Goal: Information Seeking & Learning: Learn about a topic

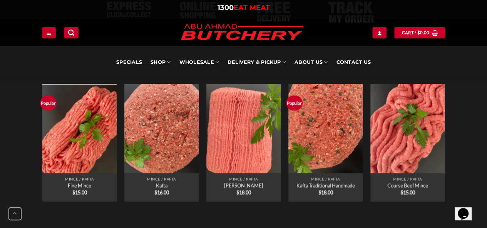
scroll to position [577, 0]
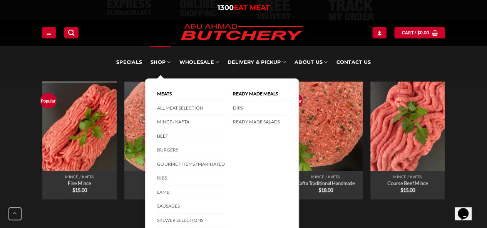
click at [175, 134] on link "Beef" at bounding box center [191, 136] width 68 height 14
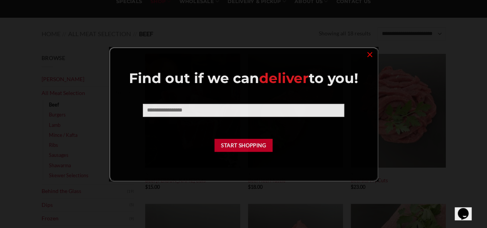
scroll to position [115, 0]
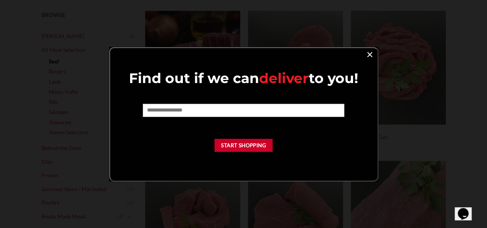
click at [366, 55] on link "×" at bounding box center [369, 54] width 11 height 10
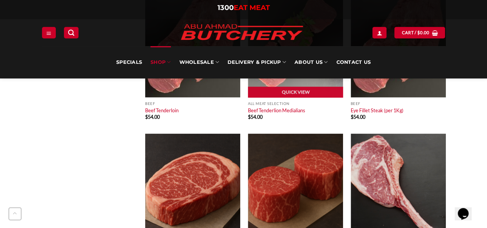
scroll to position [654, 0]
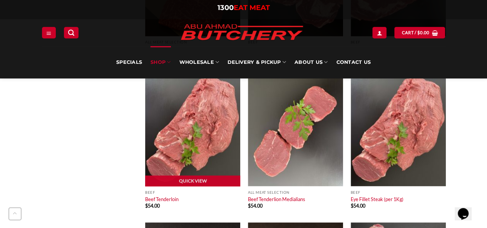
click at [212, 146] on img at bounding box center [192, 129] width 95 height 114
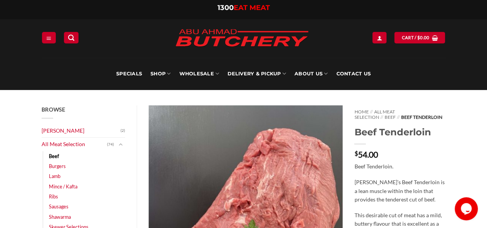
scroll to position [38, 0]
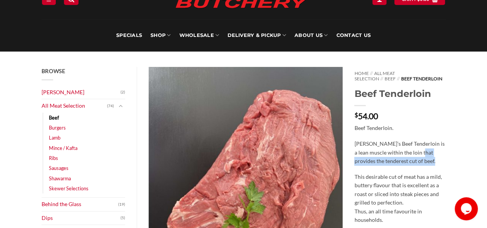
drag, startPoint x: 356, startPoint y: 160, endPoint x: 353, endPoint y: 172, distance: 11.6
click at [353, 172] on div "**********" at bounding box center [399, 199] width 103 height 265
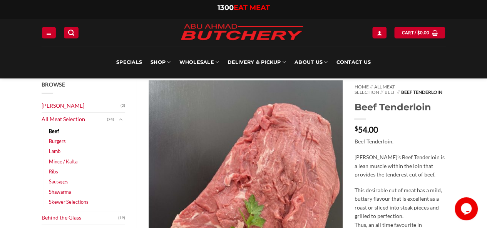
scroll to position [0, 0]
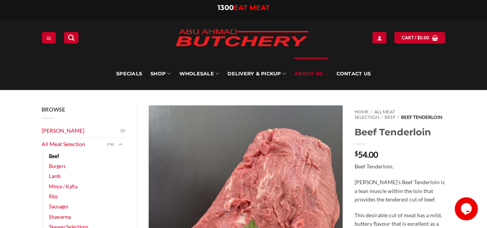
click at [304, 72] on link "About Us" at bounding box center [310, 74] width 33 height 32
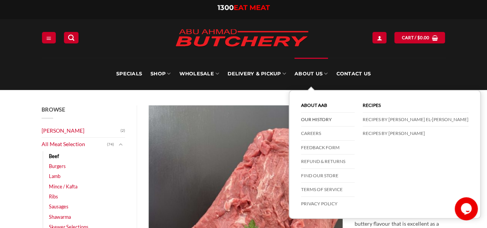
click at [314, 114] on link "Our History" at bounding box center [327, 120] width 53 height 14
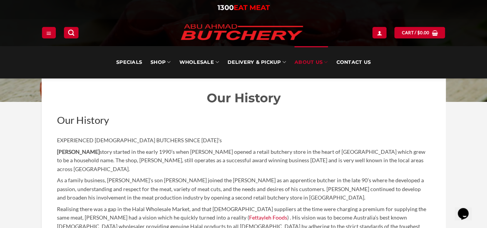
scroll to position [154, 0]
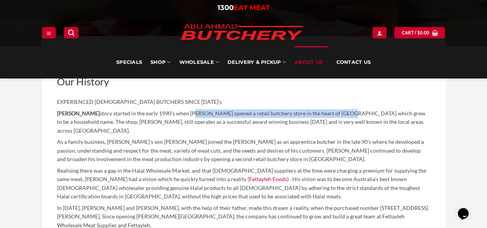
drag, startPoint x: 201, startPoint y: 114, endPoint x: 250, endPoint y: 116, distance: 48.9
click at [314, 116] on p "Abu Ahmad Butchery story started in the early 1990’s when Jamal Fettayleh opene…" at bounding box center [243, 122] width 373 height 26
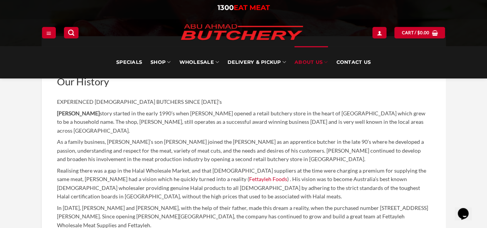
click at [171, 117] on p "Abu Ahmad Butchery story started in the early 1990’s when Jamal Fettayleh opene…" at bounding box center [243, 122] width 373 height 26
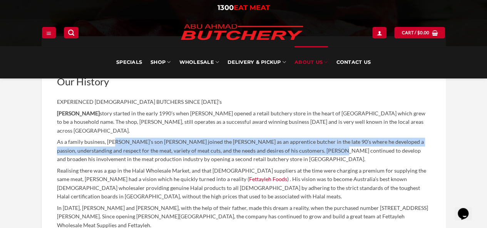
drag, startPoint x: 115, startPoint y: 143, endPoint x: 315, endPoint y: 150, distance: 200.9
click at [315, 150] on p "As a family business, Jamal’s son Ahmad joined the Abu Ahmad Butchery as an app…" at bounding box center [243, 151] width 373 height 26
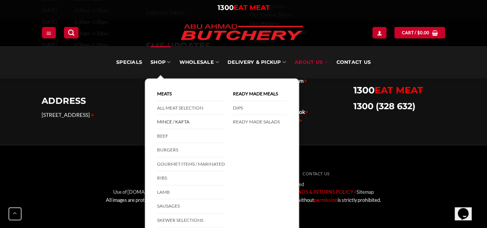
scroll to position [1092, 0]
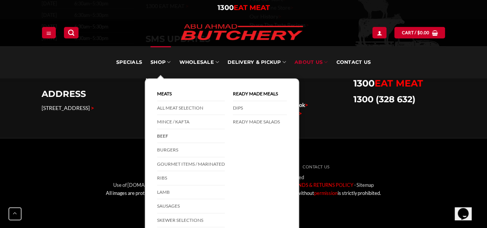
click at [165, 137] on link "Beef" at bounding box center [191, 136] width 68 height 14
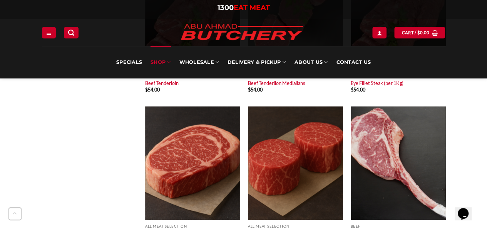
scroll to position [923, 0]
